Goal: Task Accomplishment & Management: Complete application form

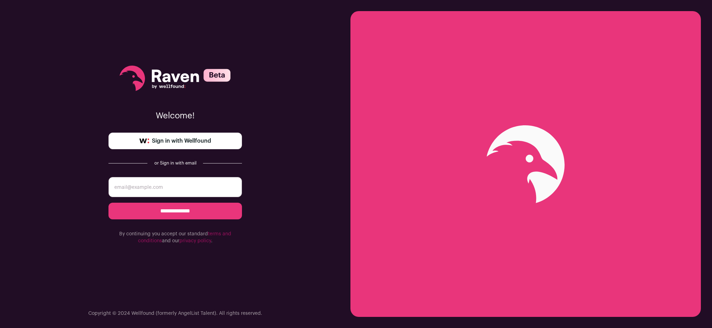
click at [183, 196] on input "email" at bounding box center [174, 187] width 133 height 20
type input "sina.h.yousefi@gmail.com"
drag, startPoint x: 186, startPoint y: 215, endPoint x: 280, endPoint y: 153, distance: 113.1
click at [285, 157] on div "**********" at bounding box center [175, 164] width 350 height 328
click at [202, 140] on span "Sign in with Wellfound" at bounding box center [181, 141] width 59 height 8
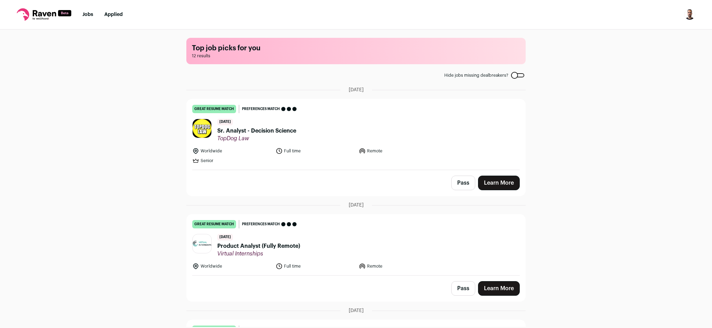
click at [499, 180] on link "Learn More" at bounding box center [499, 183] width 42 height 15
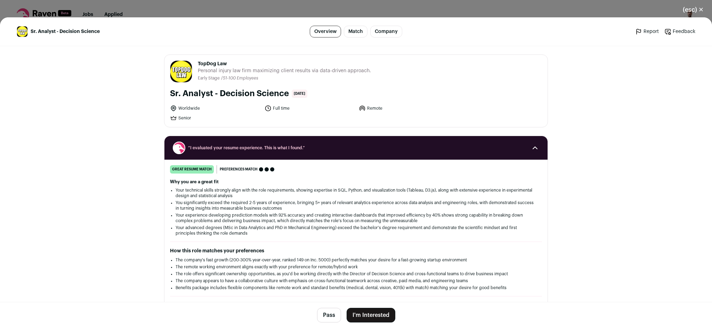
click at [372, 315] on button "I'm Interested" at bounding box center [370, 315] width 49 height 15
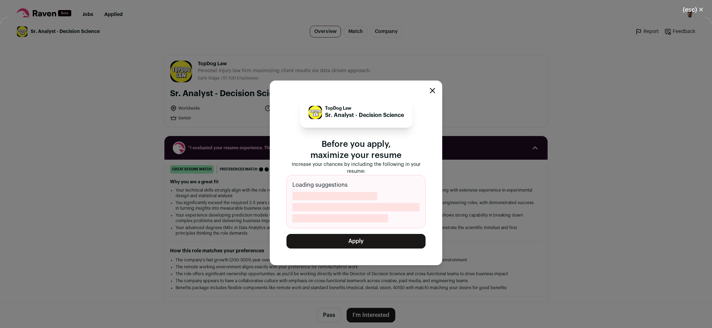
click at [389, 243] on button "Apply" at bounding box center [355, 241] width 139 height 15
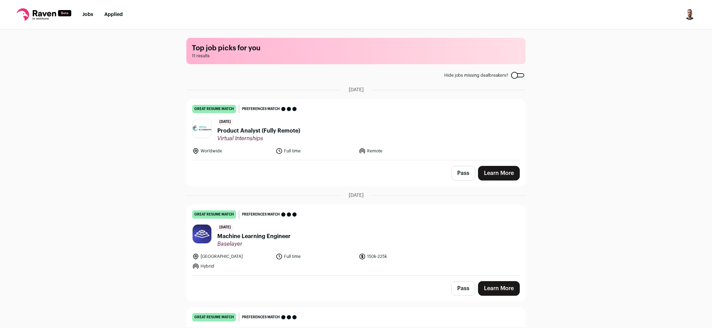
click at [489, 172] on link "Learn More" at bounding box center [499, 173] width 42 height 15
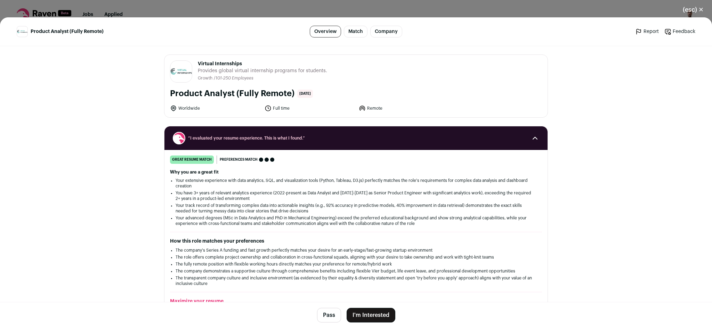
click at [378, 316] on button "I'm Interested" at bounding box center [370, 315] width 49 height 15
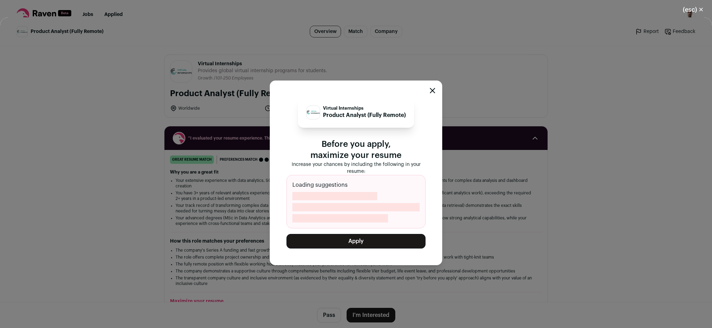
click at [434, 90] on icon "Close modal" at bounding box center [433, 91] width 6 height 6
